Goal: Navigation & Orientation: Find specific page/section

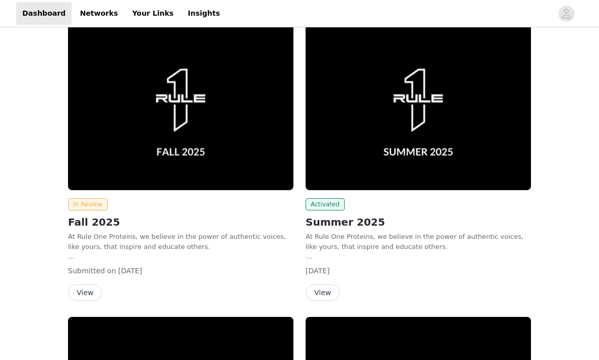
scroll to position [141, 0]
click at [90, 290] on button "View" at bounding box center [85, 293] width 34 height 16
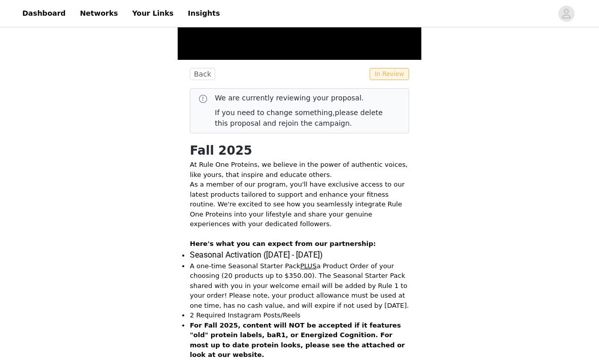
scroll to position [152, 0]
click at [213, 73] on button "Back" at bounding box center [202, 75] width 25 height 12
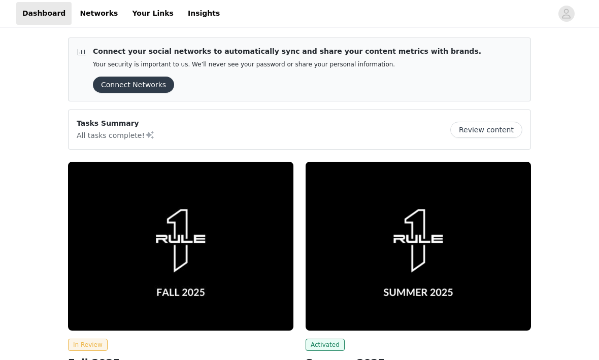
click at [94, 10] on link "Networks" at bounding box center [99, 13] width 50 height 23
